Goal: Information Seeking & Learning: Learn about a topic

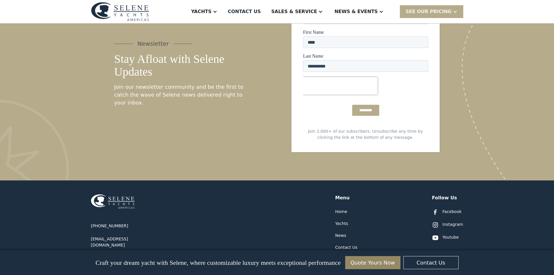
scroll to position [2992, 0]
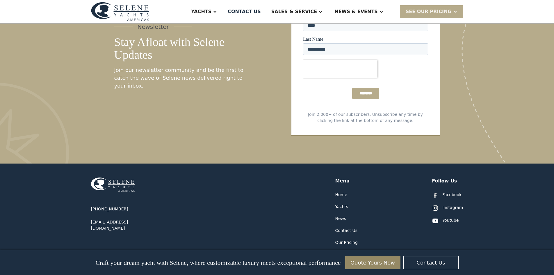
click at [338, 275] on div "Articles" at bounding box center [342, 278] width 15 height 6
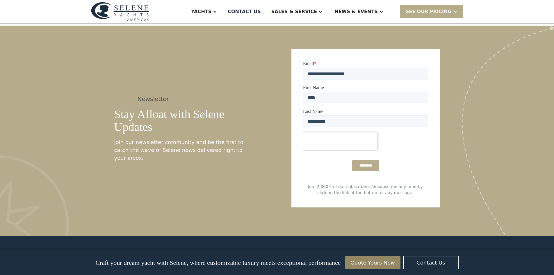
scroll to position [2992, 0]
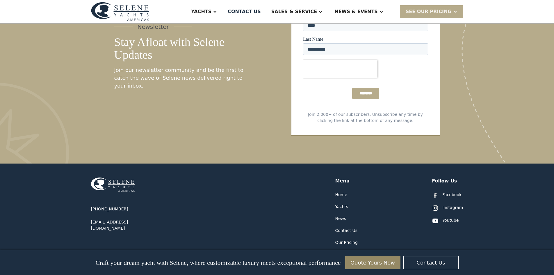
click at [341, 263] on div "Events" at bounding box center [342, 266] width 14 height 6
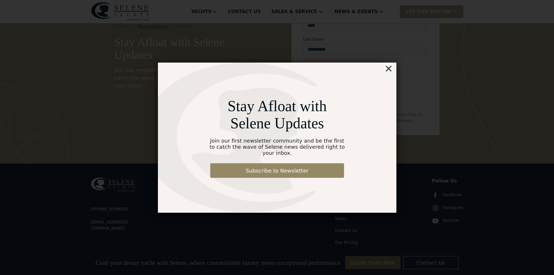
click at [389, 68] on div "×" at bounding box center [388, 69] width 8 height 12
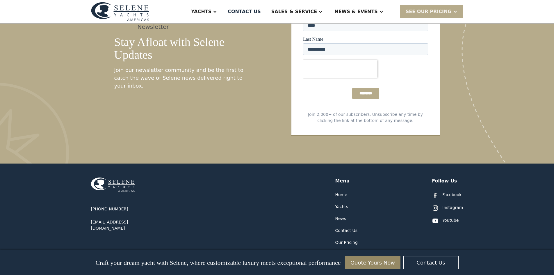
click at [342, 251] on div "Resources" at bounding box center [345, 254] width 21 height 6
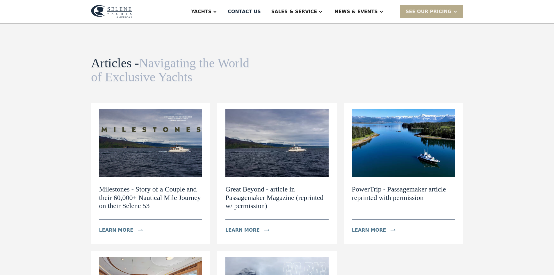
click at [68, 129] on div "Articles - Navigating the World of Exclusive Yachts News view details Navigatin…" at bounding box center [277, 229] width 554 height 410
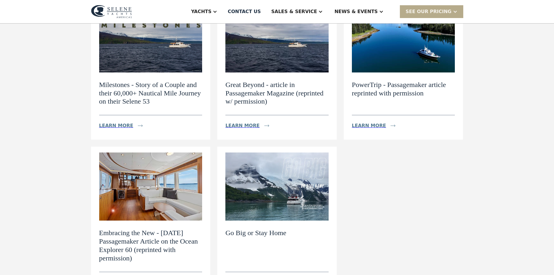
scroll to position [116, 0]
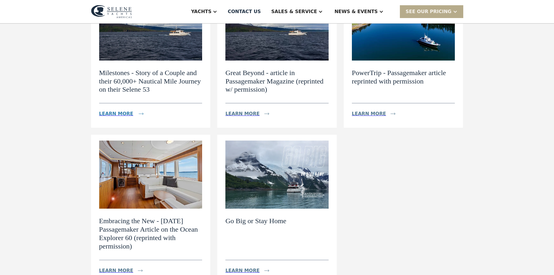
click at [120, 117] on div "Learn more" at bounding box center [116, 113] width 34 height 7
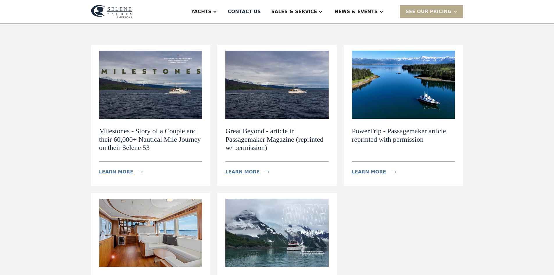
scroll to position [233, 0]
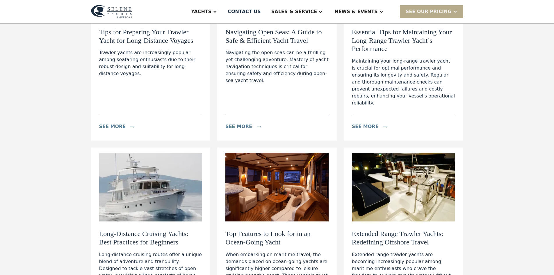
scroll to position [175, 0]
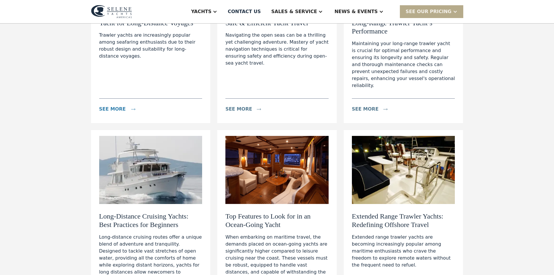
click at [107, 106] on div "see more" at bounding box center [112, 109] width 27 height 7
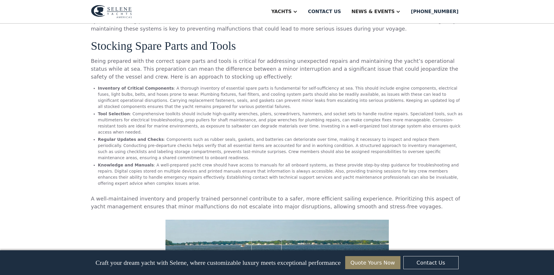
scroll to position [1309, 0]
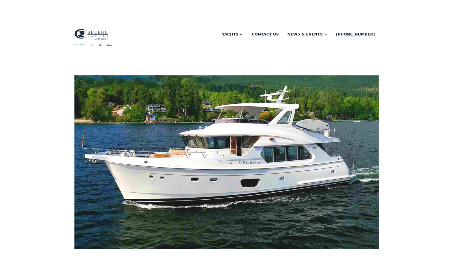
scroll to position [175, 0]
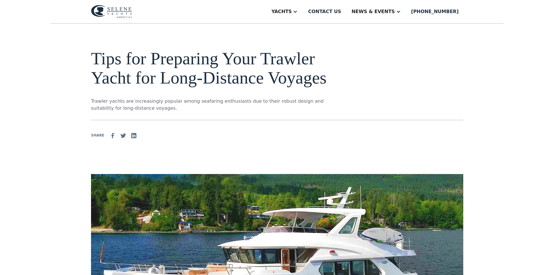
scroll to position [0, 0]
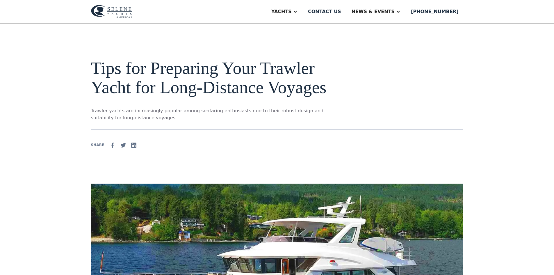
click at [319, 110] on p "Trawler yachts are increasingly popular among seafaring enthusiasts due to thei…" at bounding box center [212, 114] width 242 height 14
click at [102, 8] on img at bounding box center [111, 11] width 41 height 13
